Goal: Transaction & Acquisition: Book appointment/travel/reservation

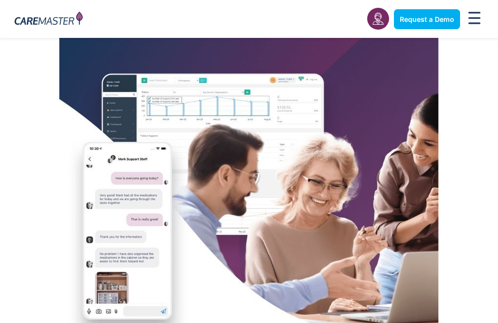
click at [476, 18] on rect "Menu Toggle" at bounding box center [474, 17] width 12 height 1
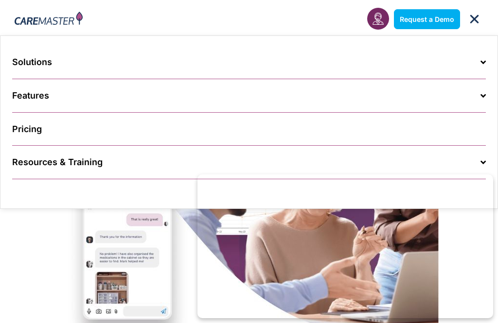
click at [459, 17] on link "Request a Demo" at bounding box center [427, 19] width 66 height 20
click at [462, 19] on div "Request a Demo" at bounding box center [427, 19] width 76 height 20
click at [475, 18] on icon "Menu Toggle" at bounding box center [474, 19] width 12 height 12
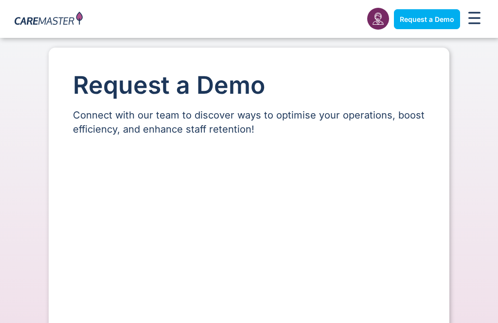
scroll to position [478, 0]
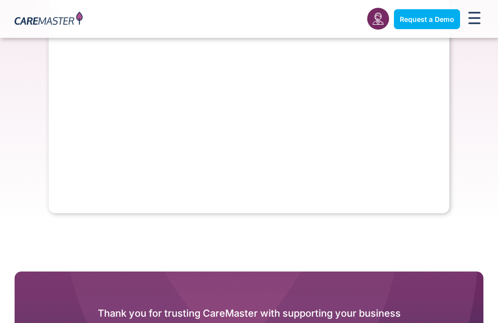
select select "**"
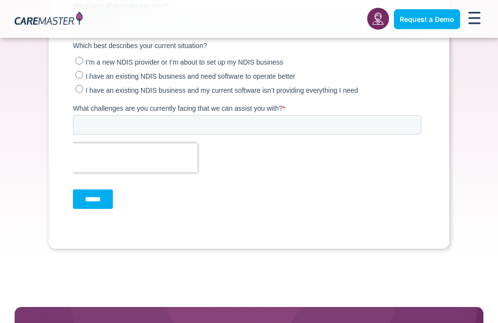
scroll to position [0, 0]
click at [466, 17] on div "Menu Toggle" at bounding box center [474, 19] width 18 height 21
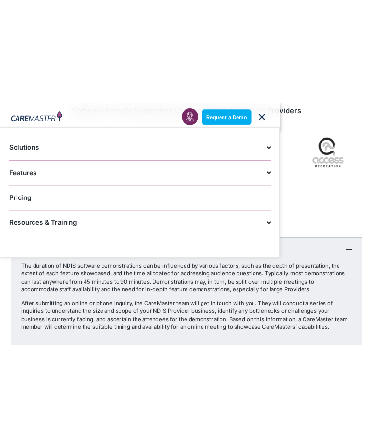
scroll to position [954, 0]
